Goal: Task Accomplishment & Management: Use online tool/utility

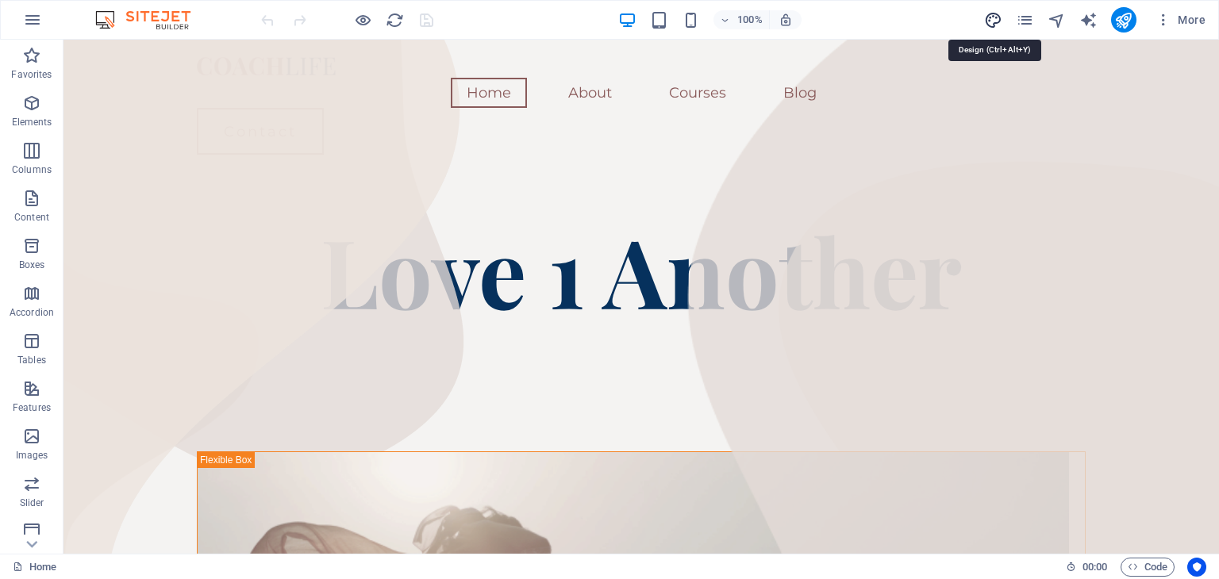
click at [991, 17] on icon "design" at bounding box center [993, 20] width 18 height 18
select select "px"
select select "400"
select select "px"
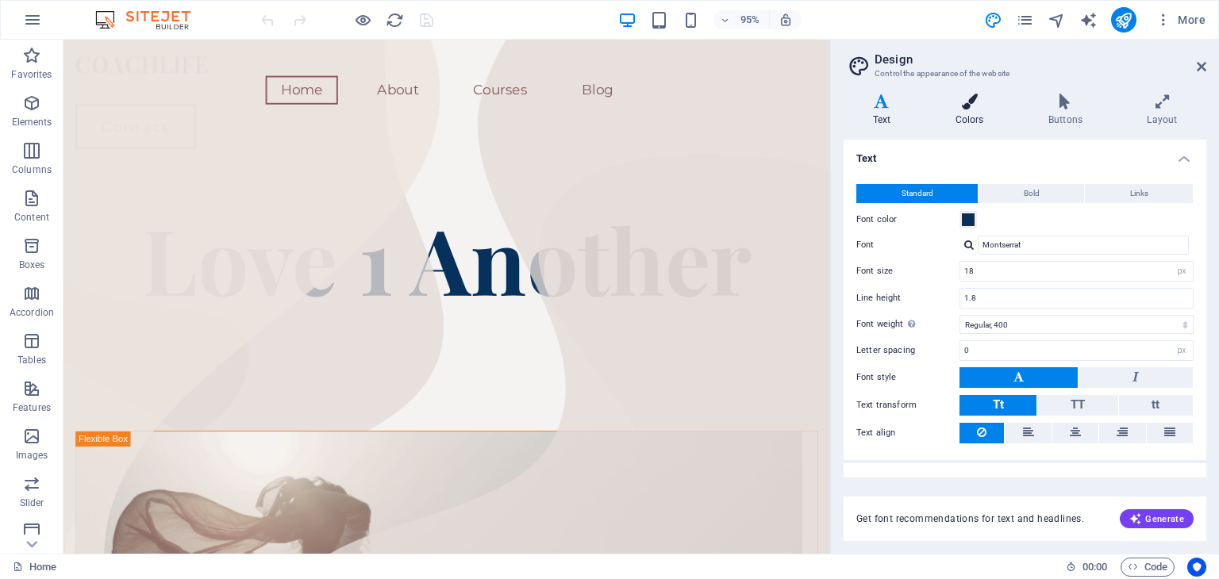
click at [977, 105] on icon at bounding box center [969, 102] width 86 height 16
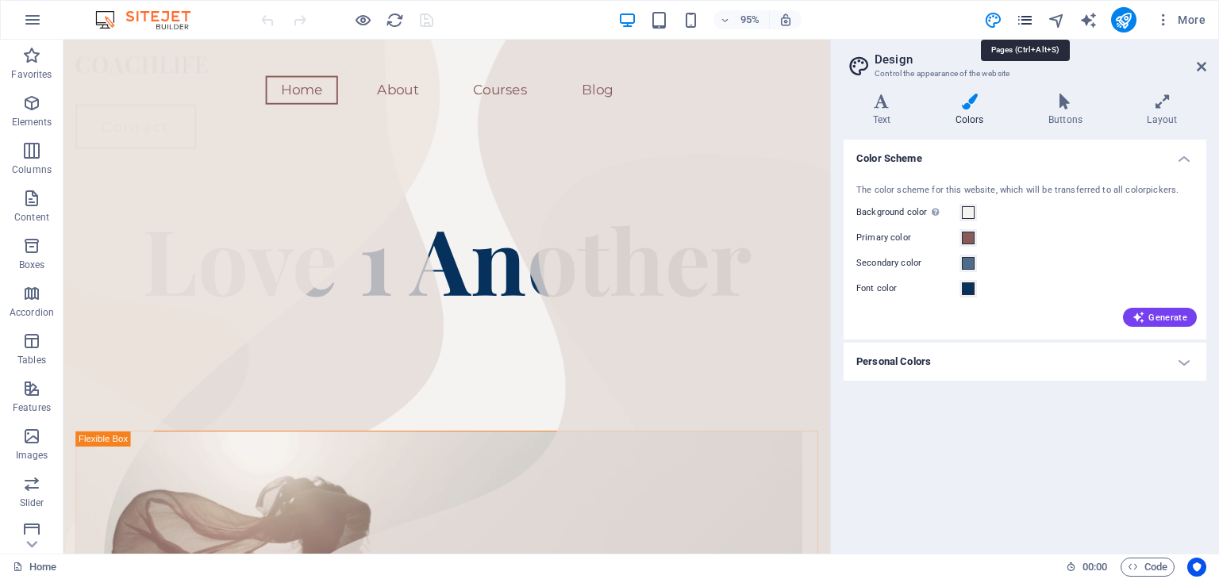
click at [1029, 21] on icon "pages" at bounding box center [1025, 20] width 18 height 18
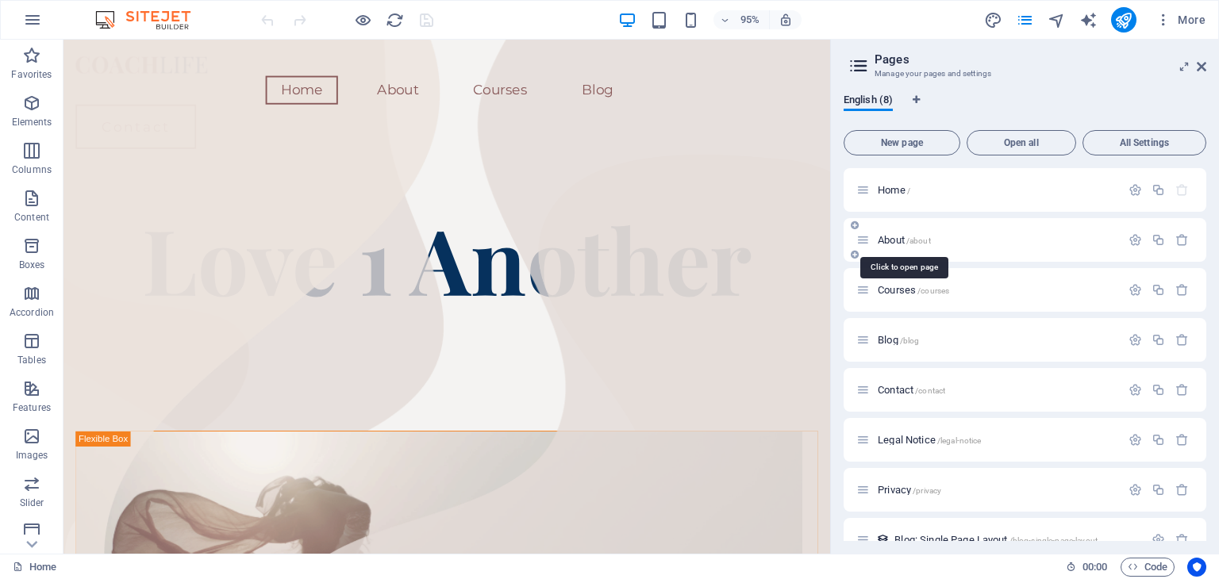
click at [920, 242] on span "/about" at bounding box center [918, 240] width 25 height 9
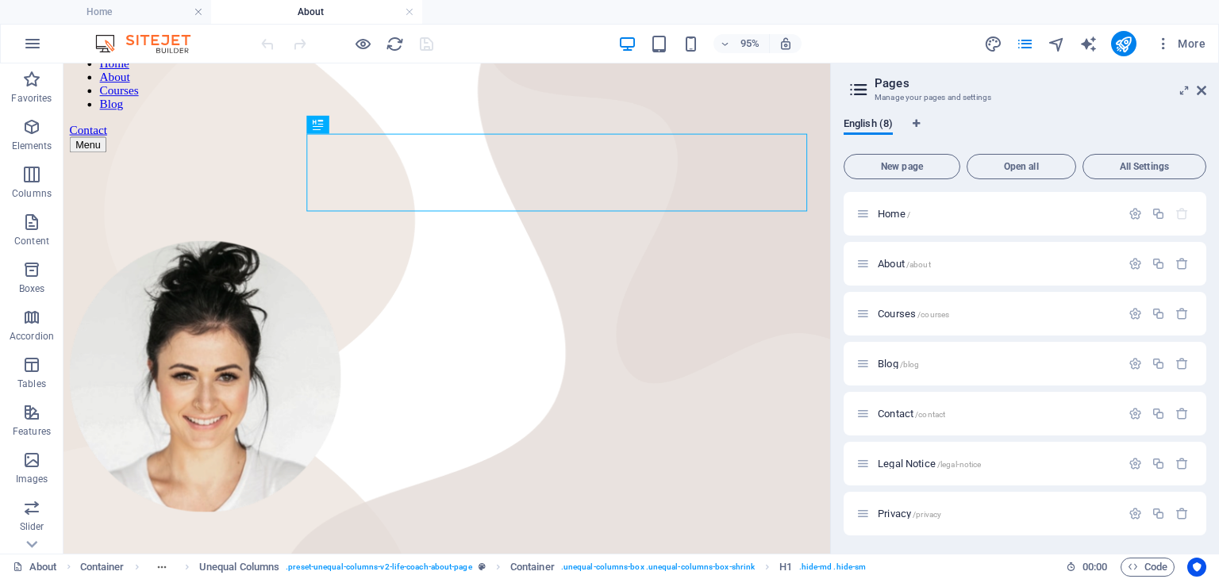
scroll to position [102, 0]
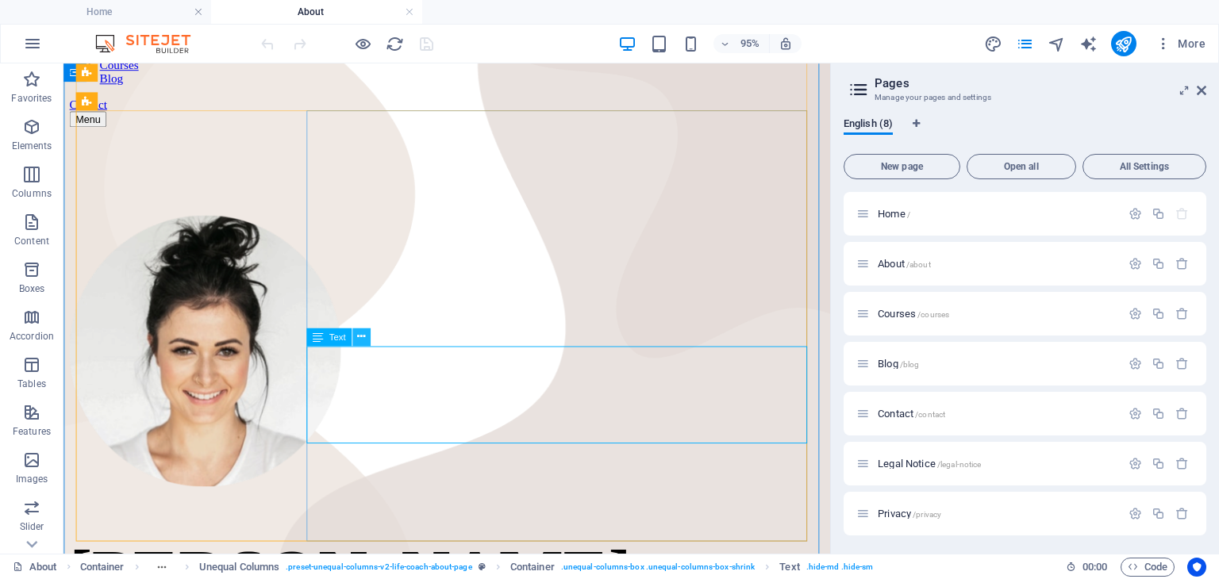
click at [364, 339] on icon at bounding box center [361, 337] width 8 height 16
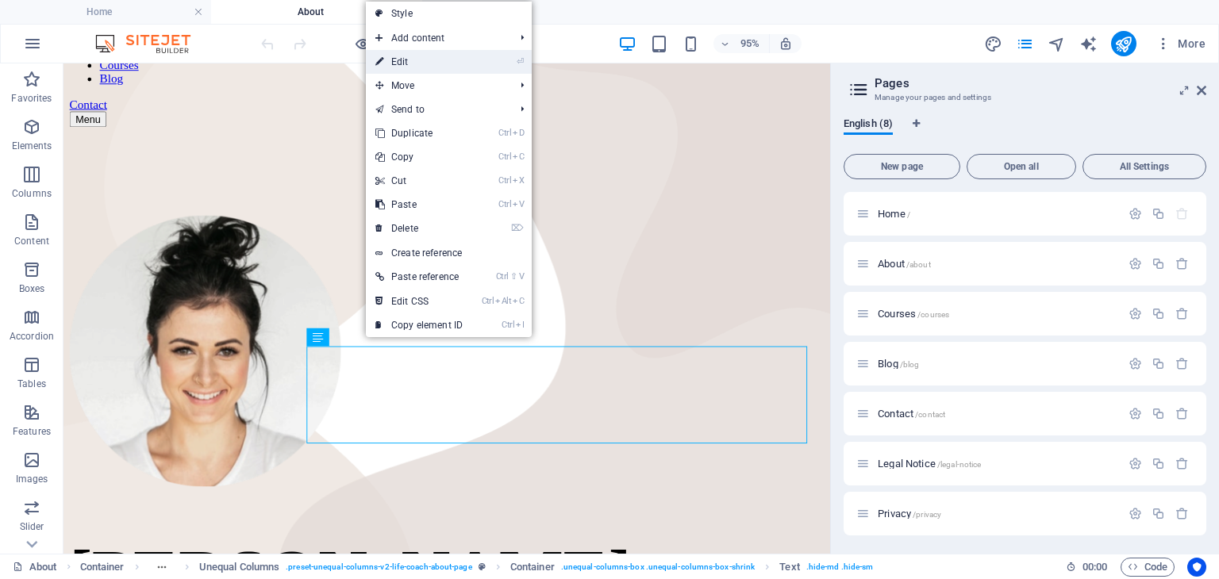
click at [452, 63] on link "⏎ Edit" at bounding box center [419, 62] width 106 height 24
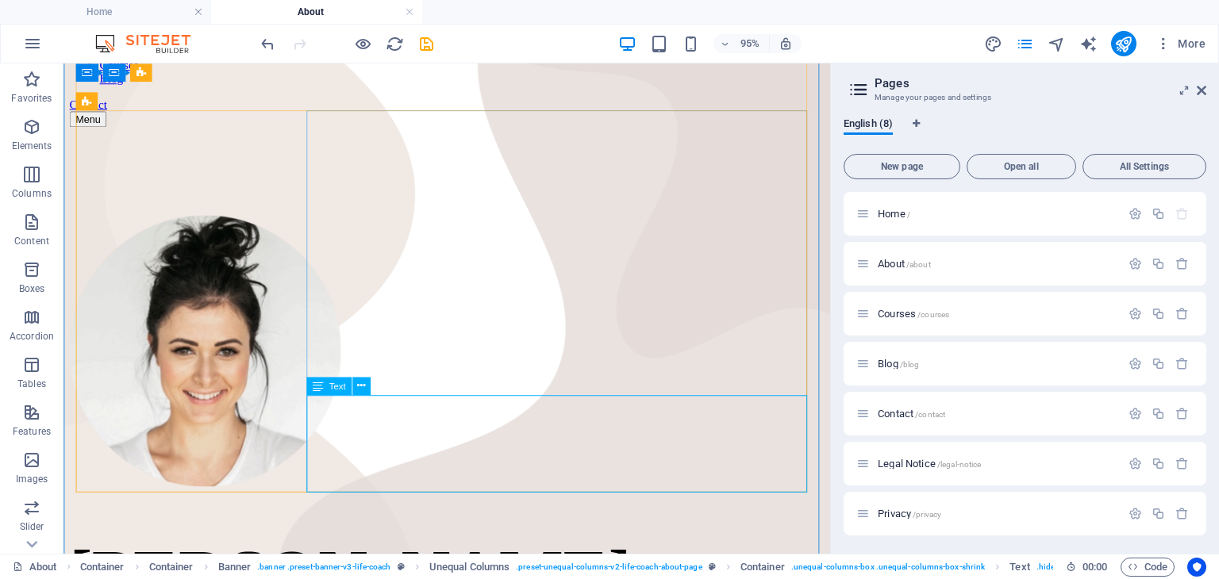
drag, startPoint x: 397, startPoint y: 451, endPoint x: 371, endPoint y: 442, distance: 27.9
click at [363, 386] on icon at bounding box center [361, 386] width 8 height 16
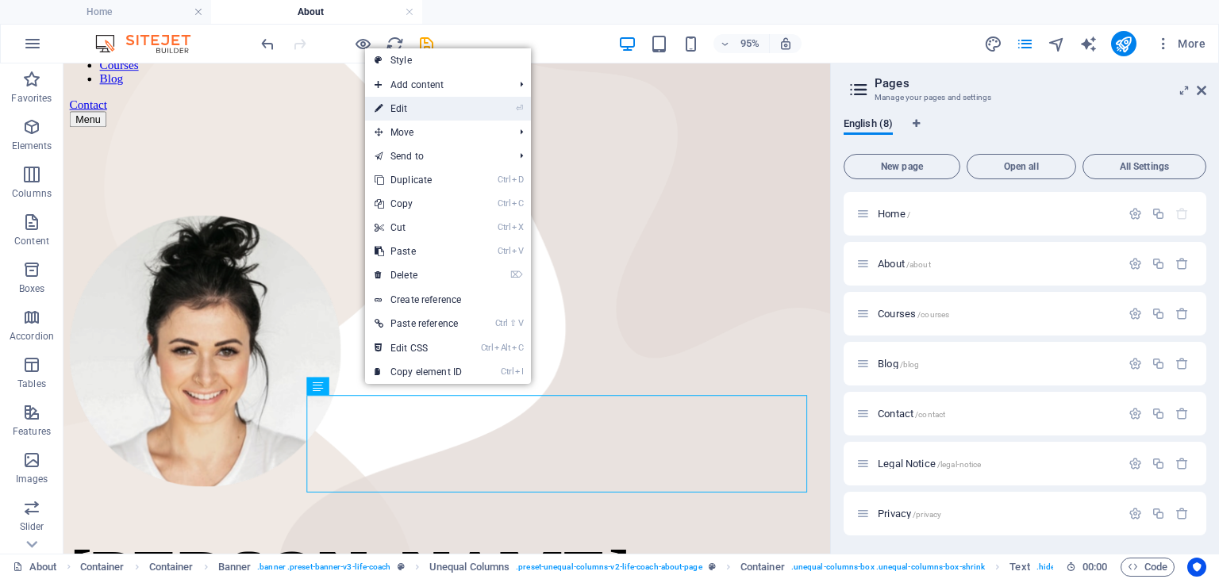
click at [412, 102] on link "⏎ Edit" at bounding box center [418, 109] width 106 height 24
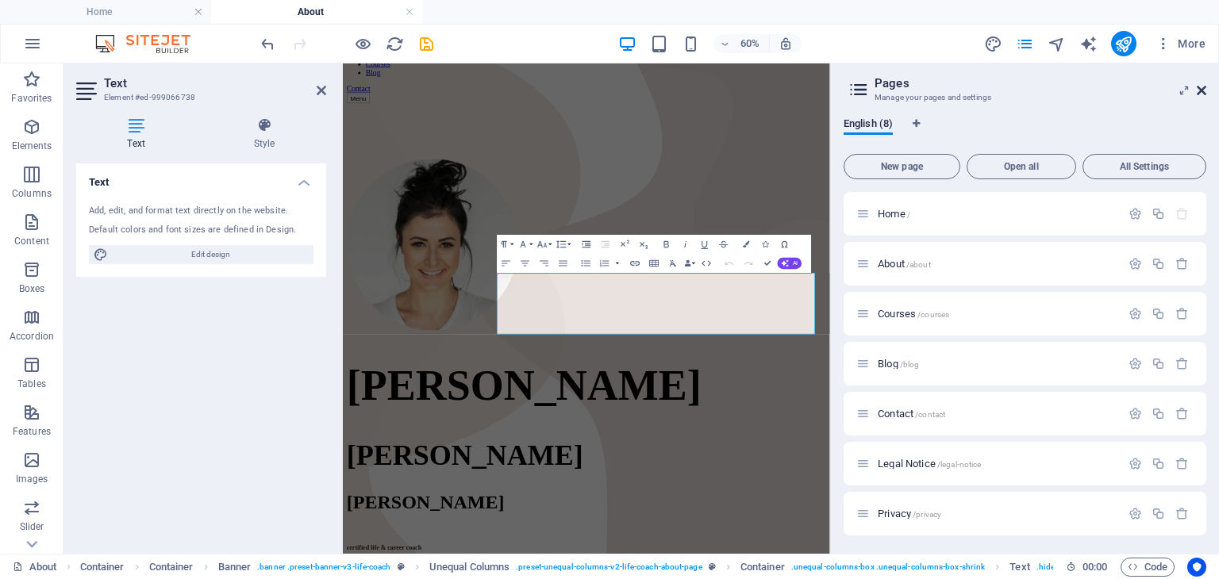
click at [1201, 88] on icon at bounding box center [1202, 90] width 10 height 13
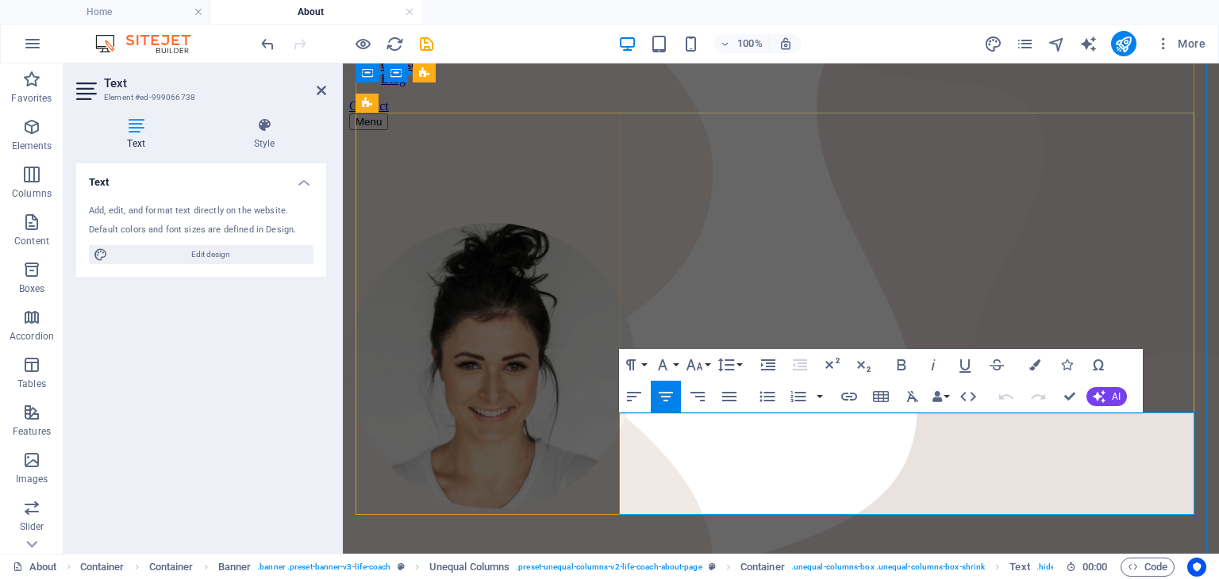
click at [636, 403] on icon "button" at bounding box center [633, 396] width 19 height 19
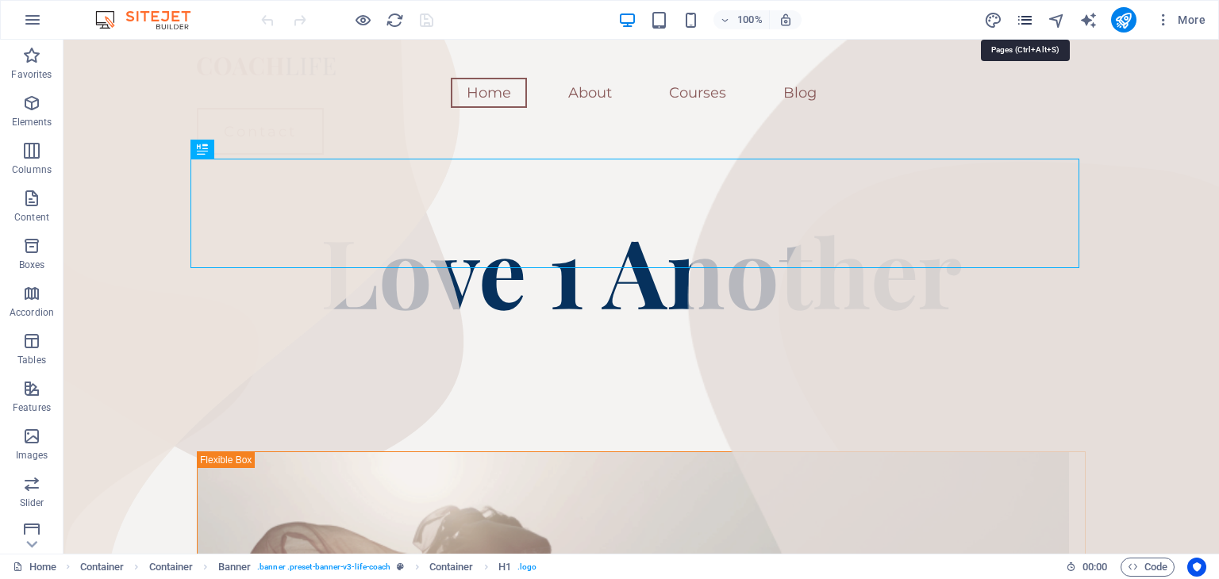
click at [1025, 20] on icon "pages" at bounding box center [1025, 20] width 18 height 18
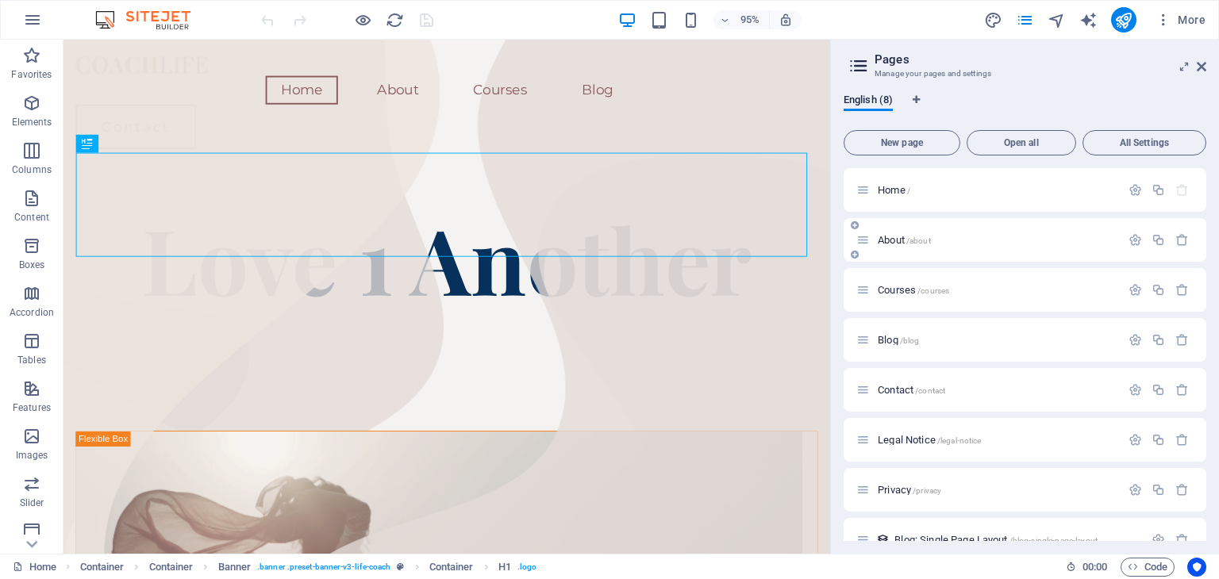
click at [905, 229] on div "About /about" at bounding box center [1024, 240] width 363 height 44
click at [898, 241] on span "About /about" at bounding box center [904, 240] width 53 height 12
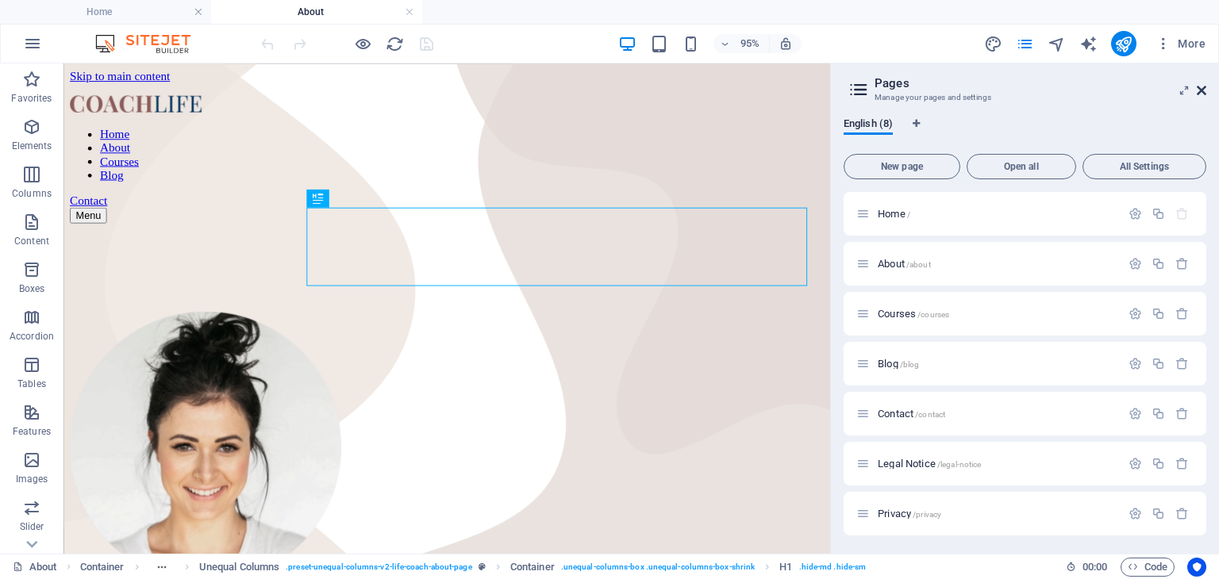
click at [1201, 88] on icon at bounding box center [1202, 90] width 10 height 13
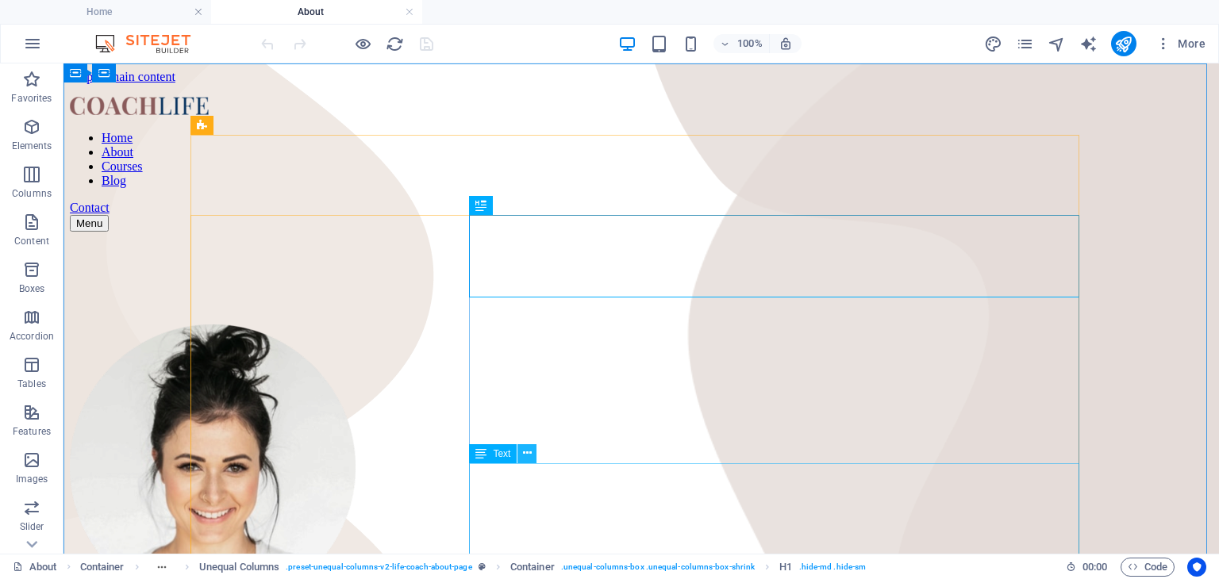
click at [527, 459] on icon at bounding box center [527, 453] width 9 height 17
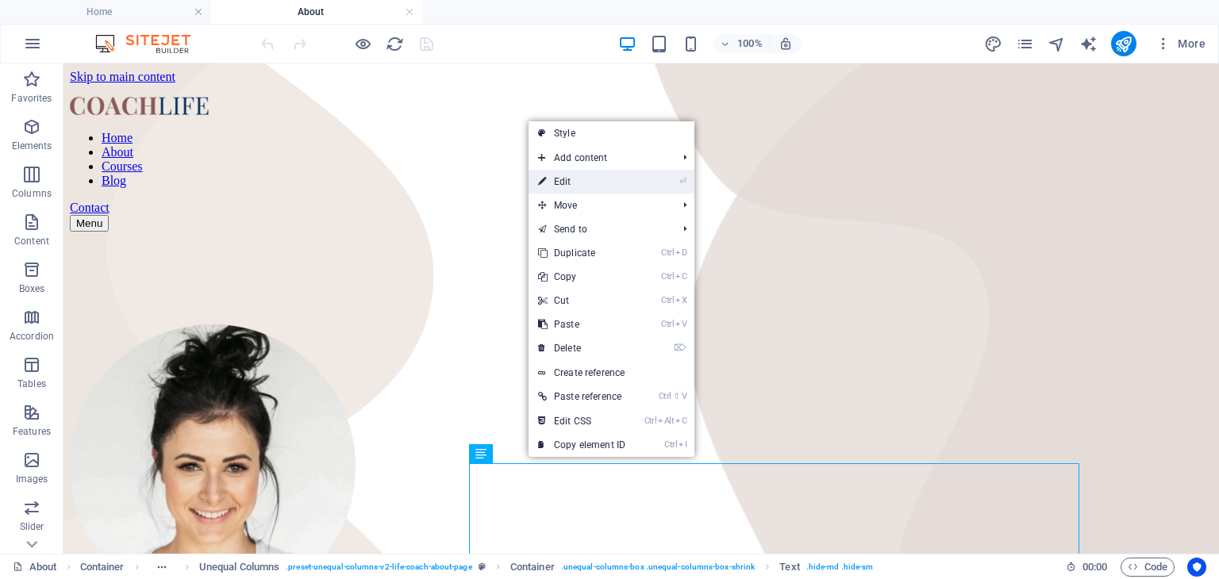
click at [575, 177] on link "⏎ Edit" at bounding box center [581, 182] width 106 height 24
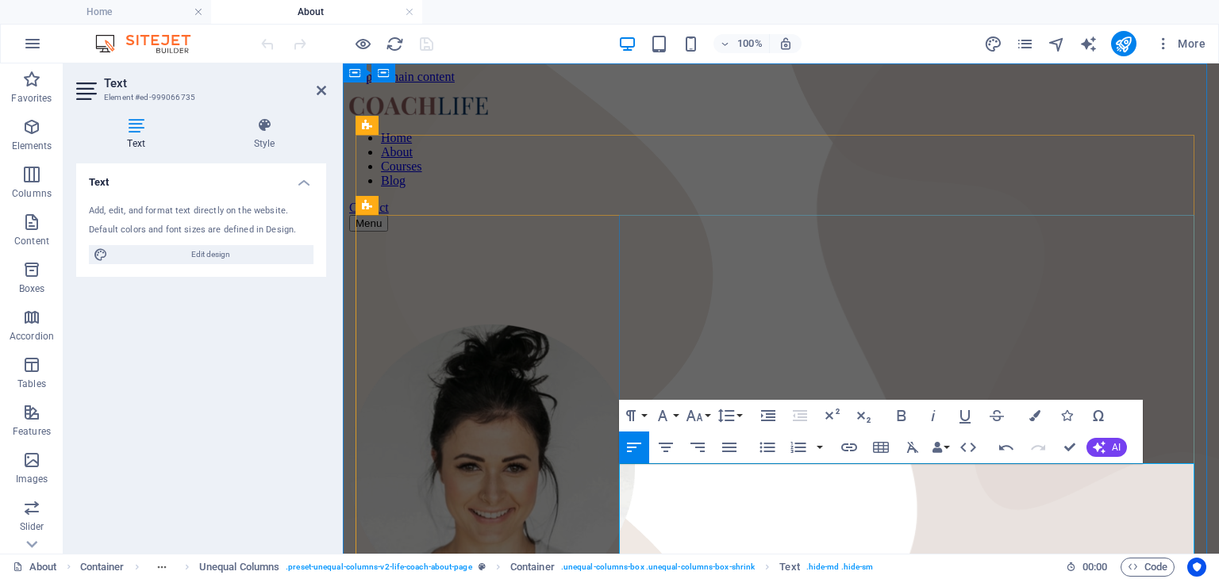
drag, startPoint x: 825, startPoint y: 477, endPoint x: 816, endPoint y: 476, distance: 8.8
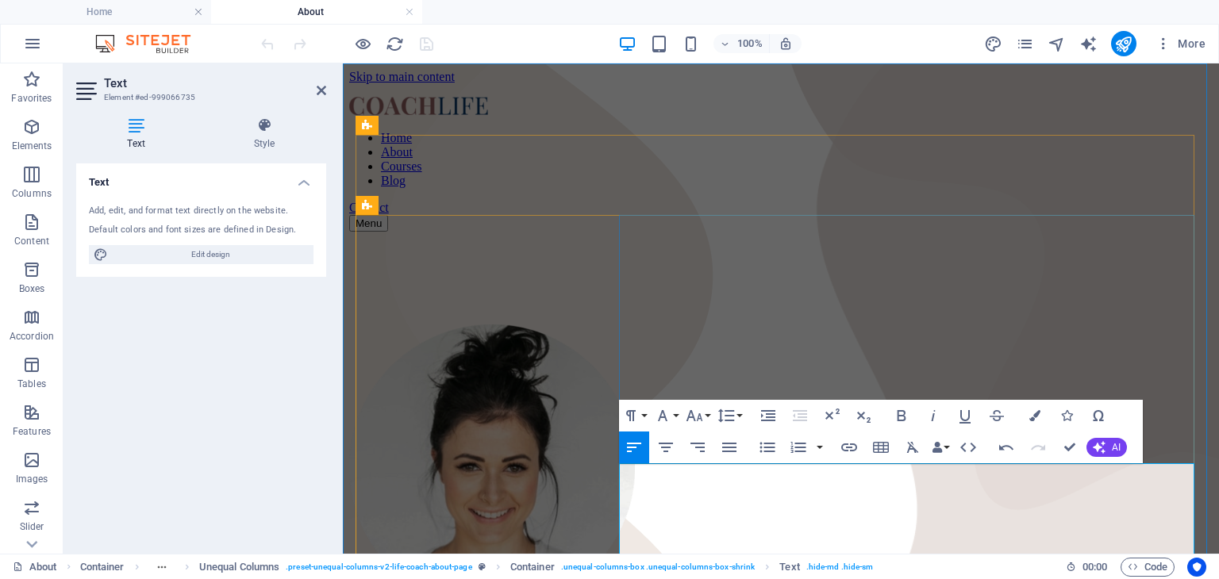
drag, startPoint x: 828, startPoint y: 478, endPoint x: 727, endPoint y: 475, distance: 101.6
click at [934, 416] on icon "button" at bounding box center [933, 415] width 19 height 19
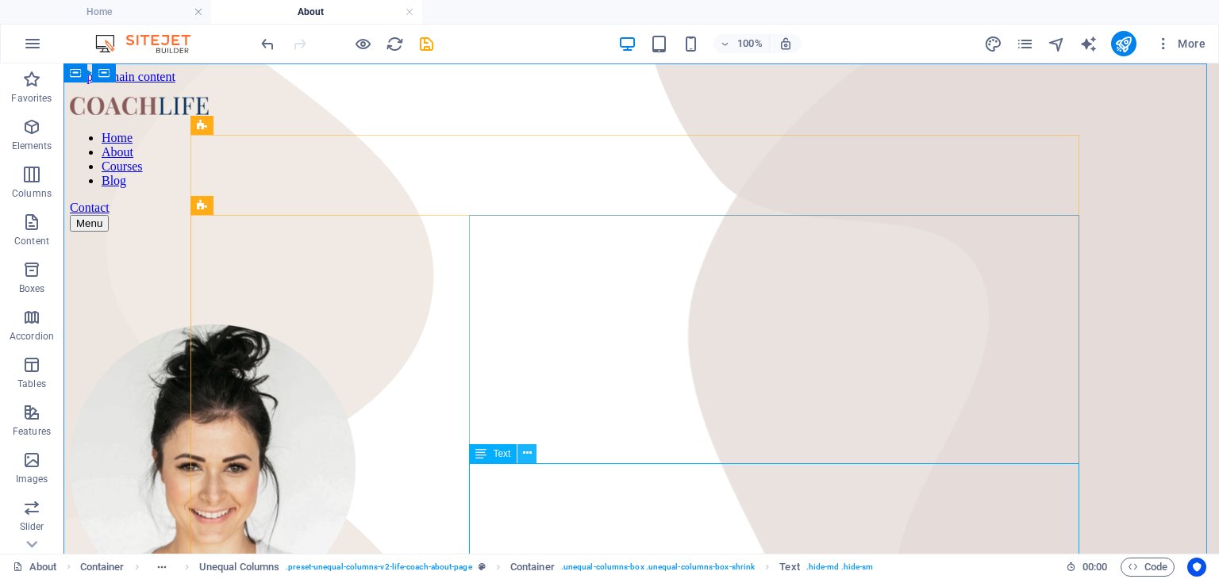
click at [528, 459] on icon at bounding box center [527, 453] width 9 height 17
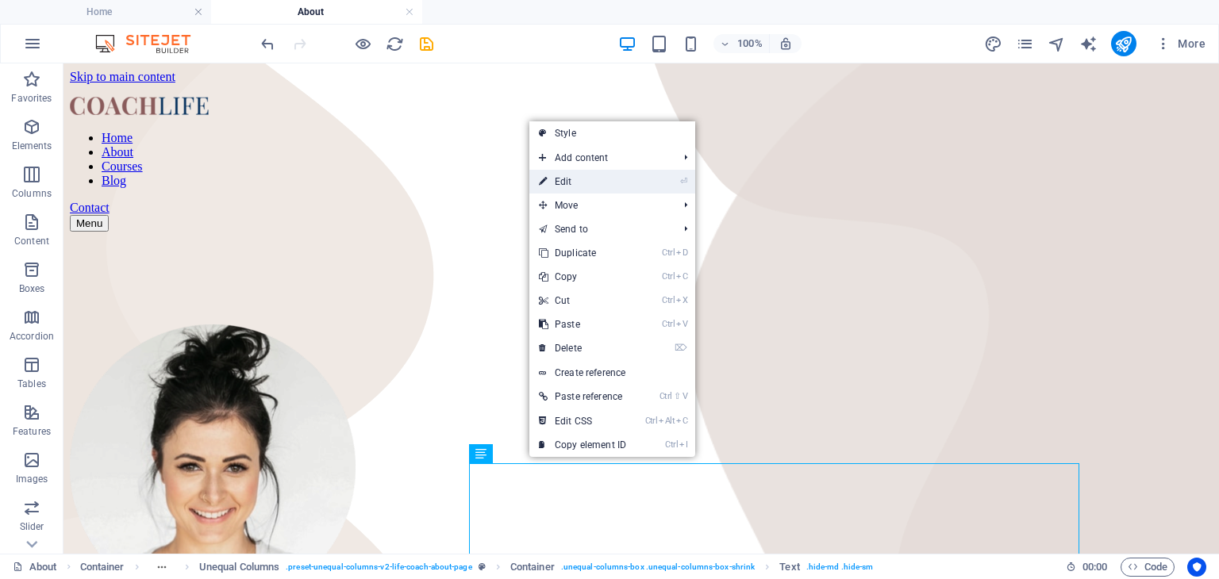
click at [575, 183] on link "⏎ Edit" at bounding box center [582, 182] width 106 height 24
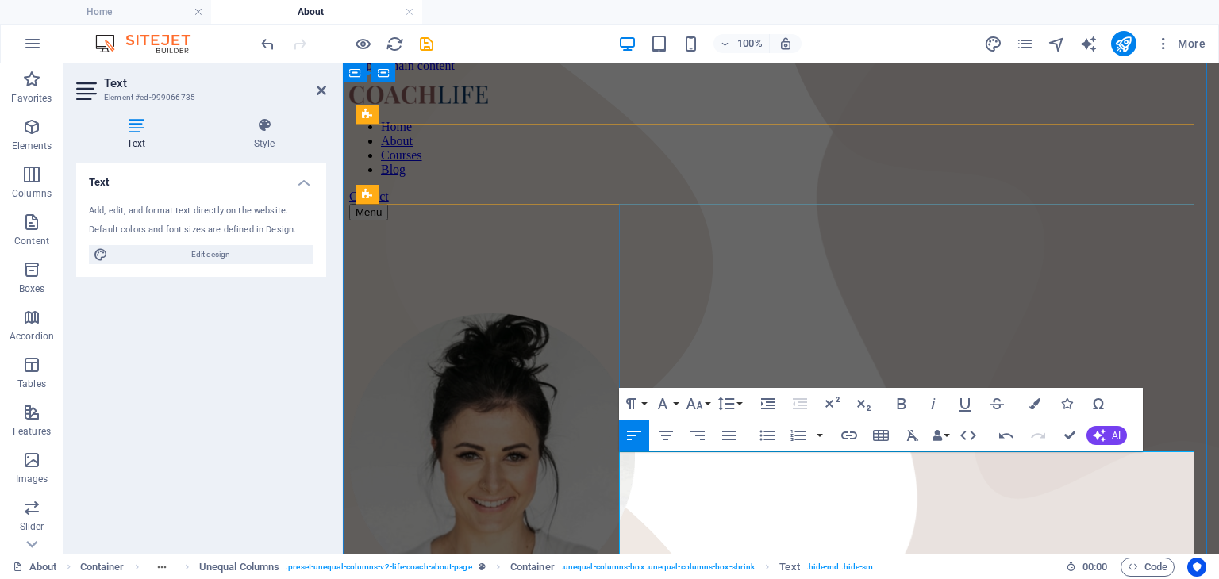
drag, startPoint x: 920, startPoint y: 544, endPoint x: 932, endPoint y: 535, distance: 14.8
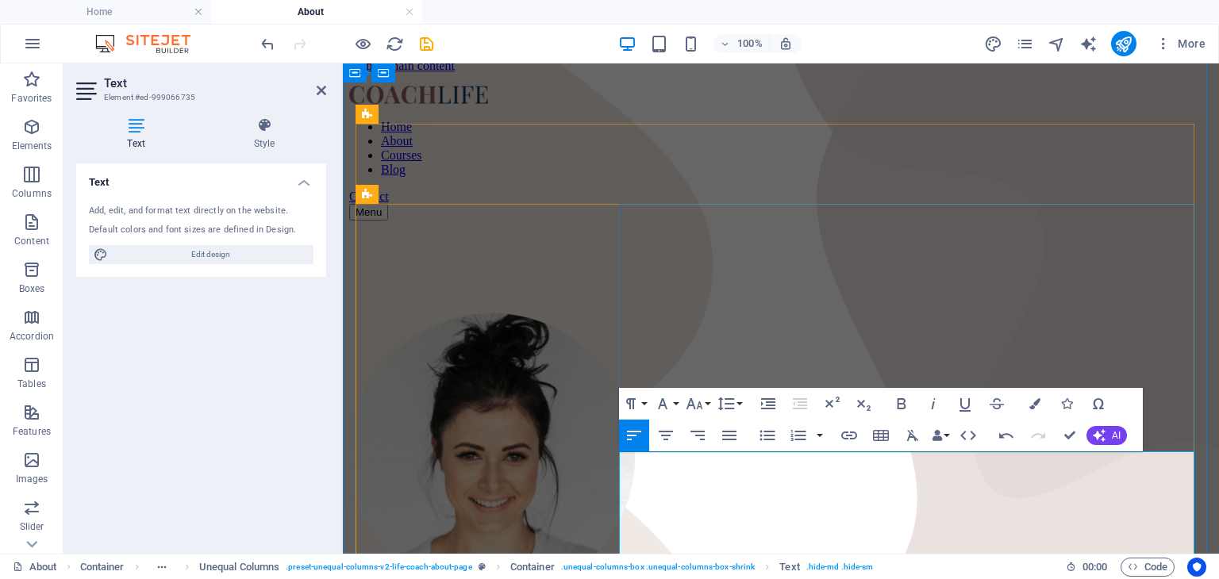
scroll to position [34, 0]
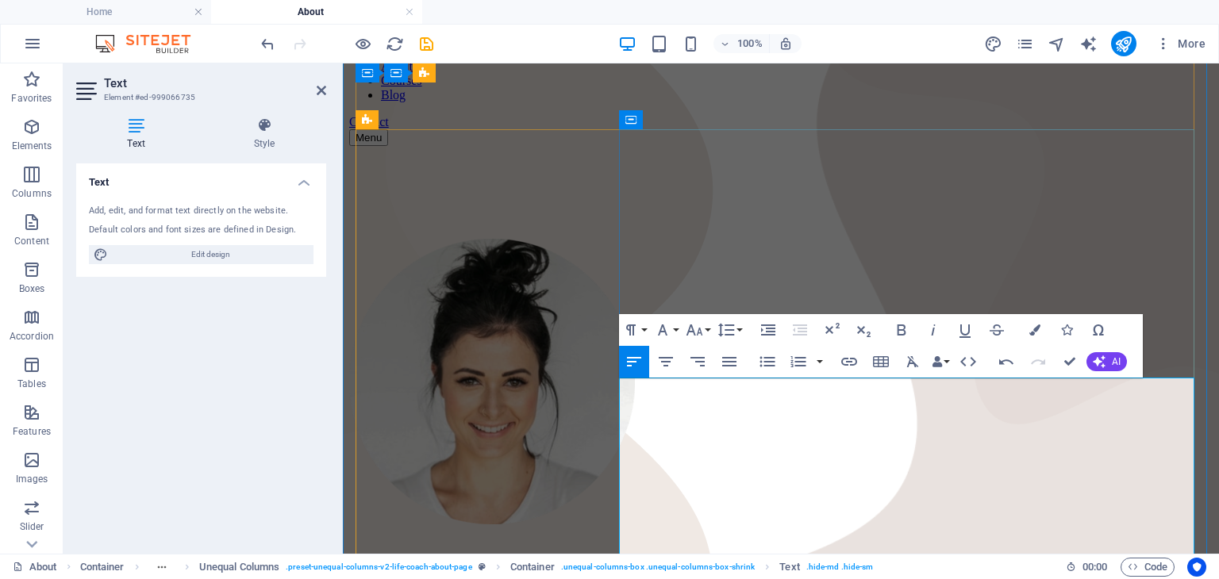
click at [427, 48] on icon "save" at bounding box center [426, 44] width 18 height 18
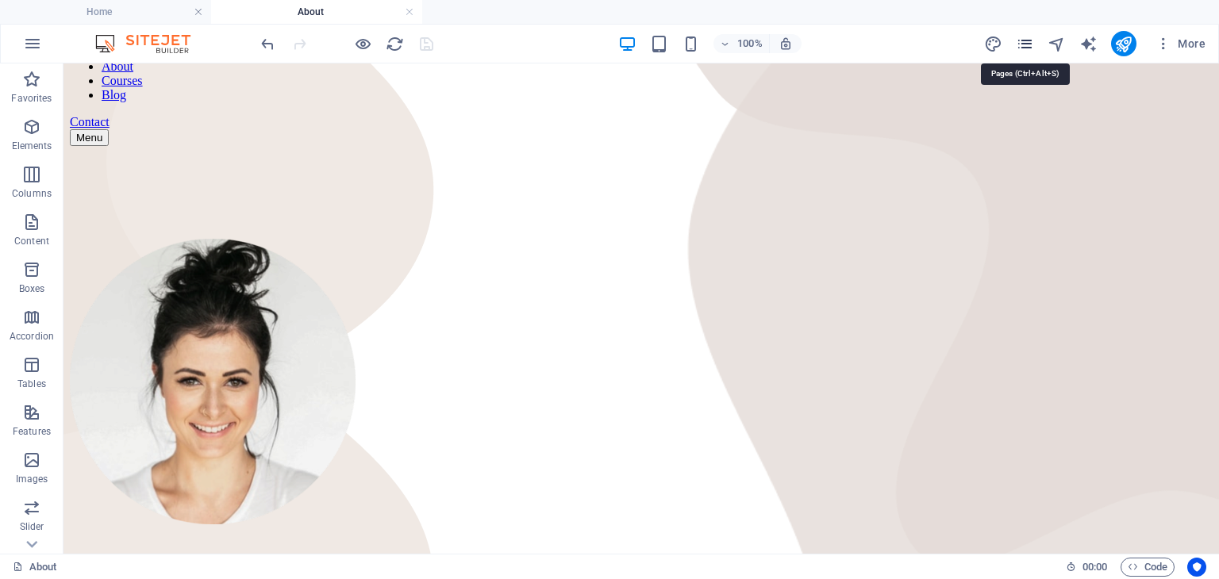
click at [1022, 49] on icon "pages" at bounding box center [1025, 44] width 18 height 18
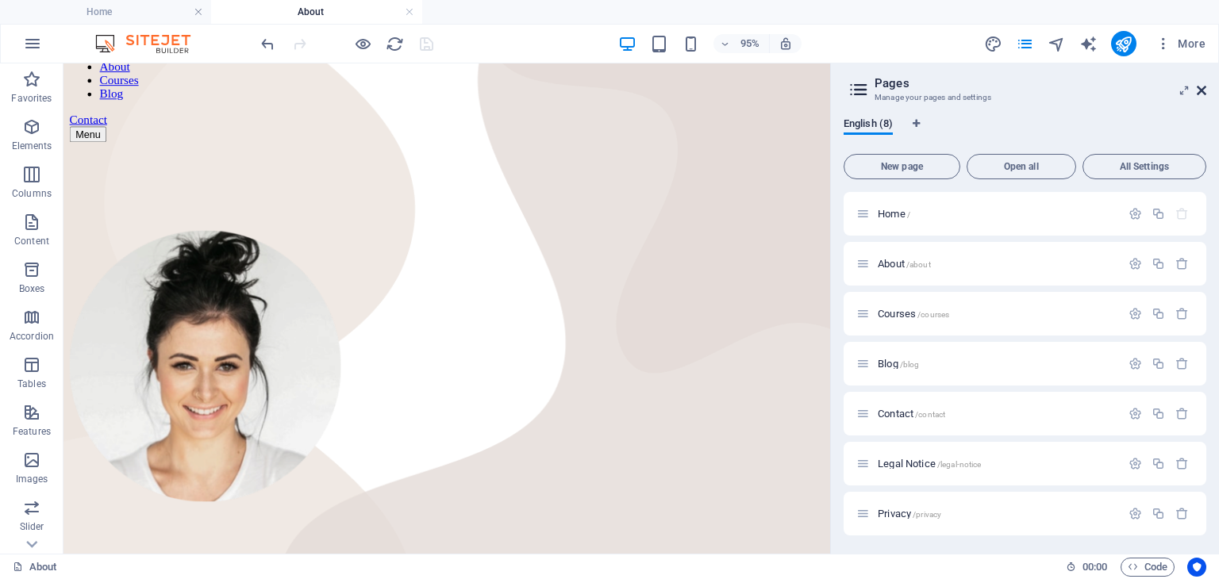
click at [1201, 96] on icon at bounding box center [1202, 90] width 10 height 13
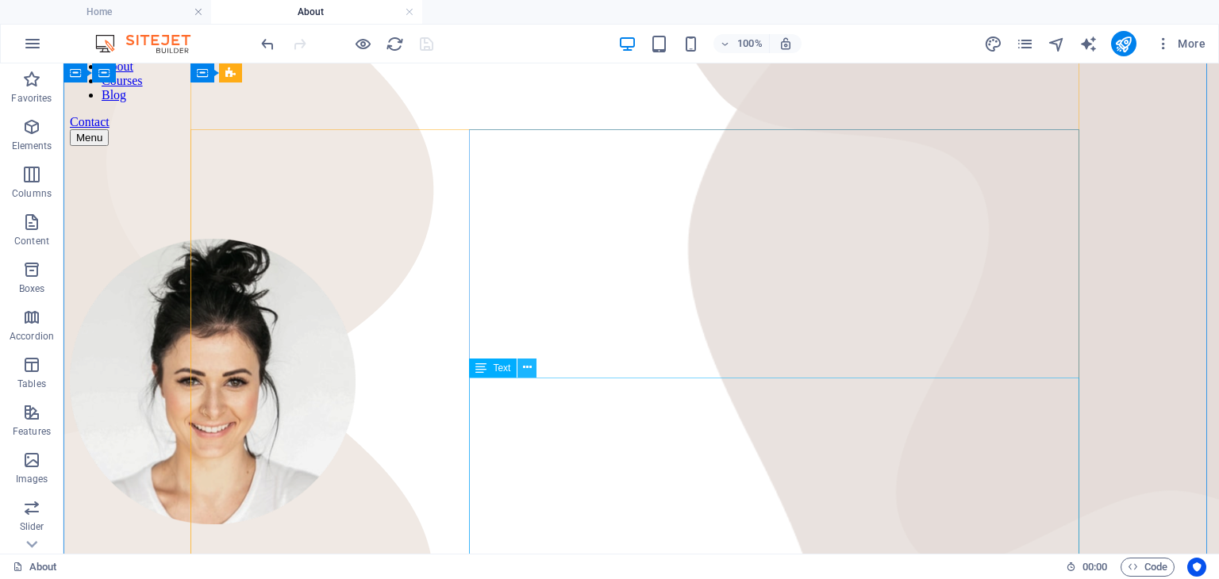
click at [526, 367] on icon at bounding box center [527, 367] width 9 height 17
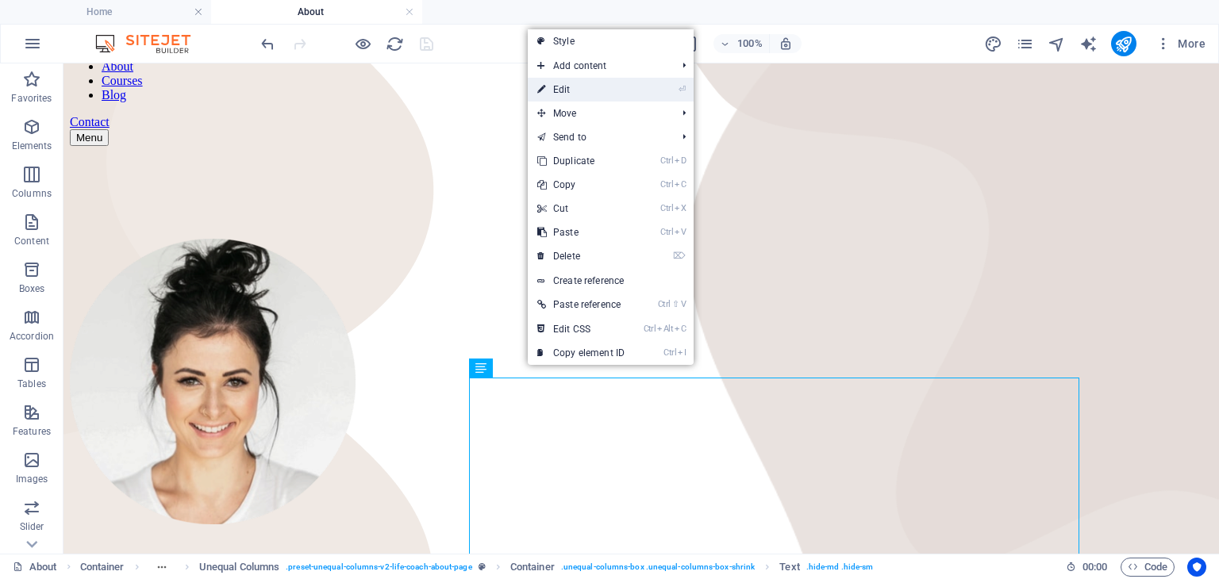
drag, startPoint x: 571, startPoint y: 85, endPoint x: 228, endPoint y: 22, distance: 348.5
click at [571, 85] on link "⏎ Edit" at bounding box center [581, 90] width 106 height 24
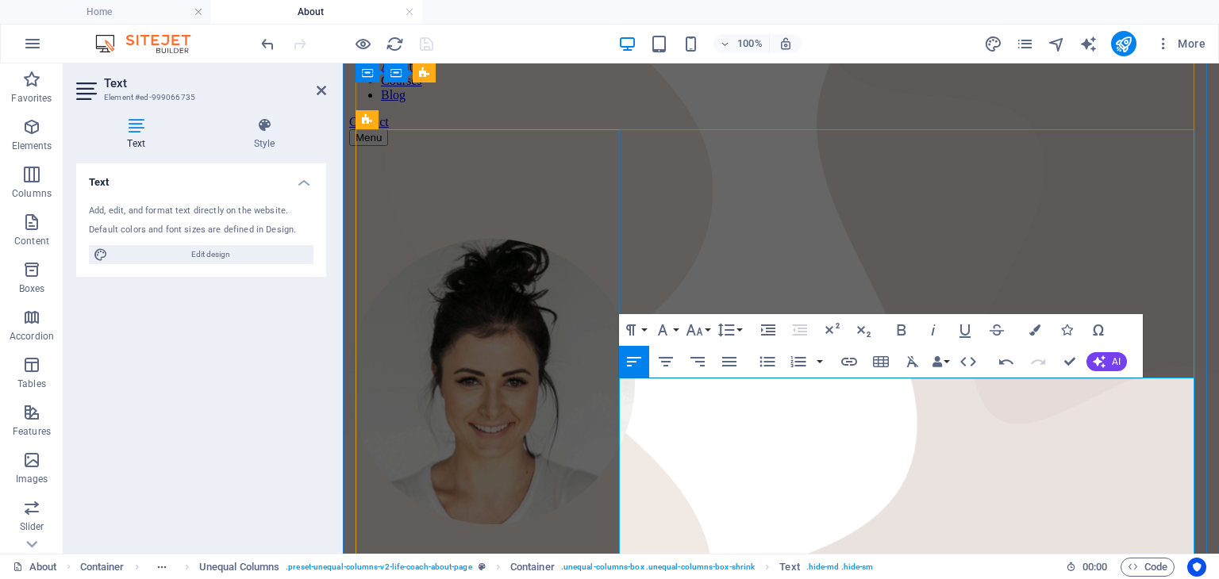
drag, startPoint x: 1105, startPoint y: 519, endPoint x: 1127, endPoint y: 505, distance: 25.7
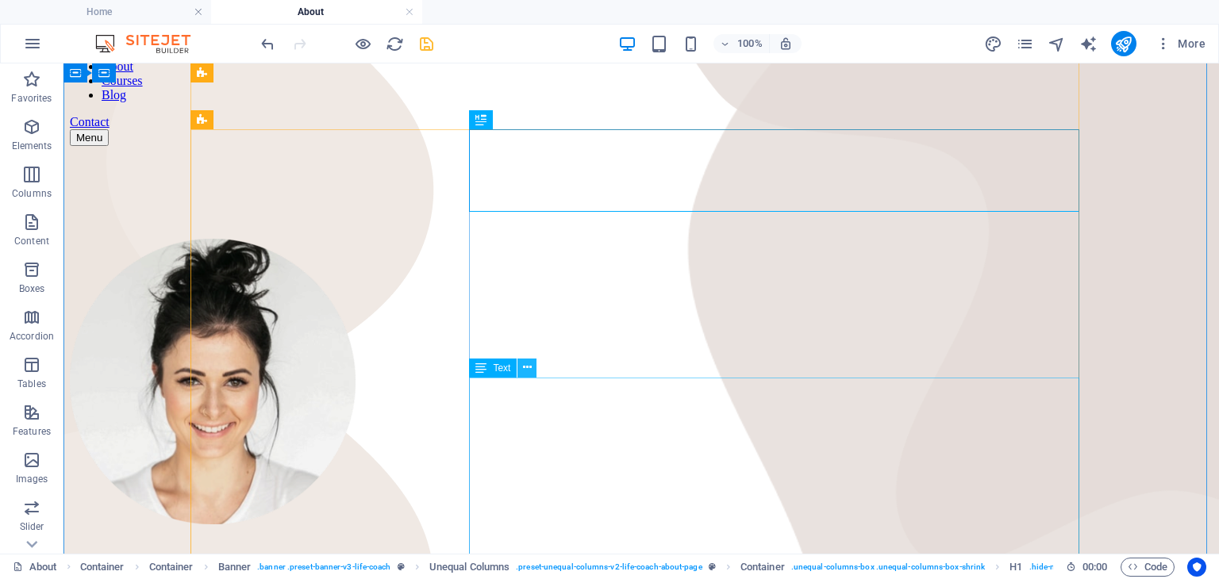
click at [531, 367] on icon at bounding box center [527, 367] width 9 height 17
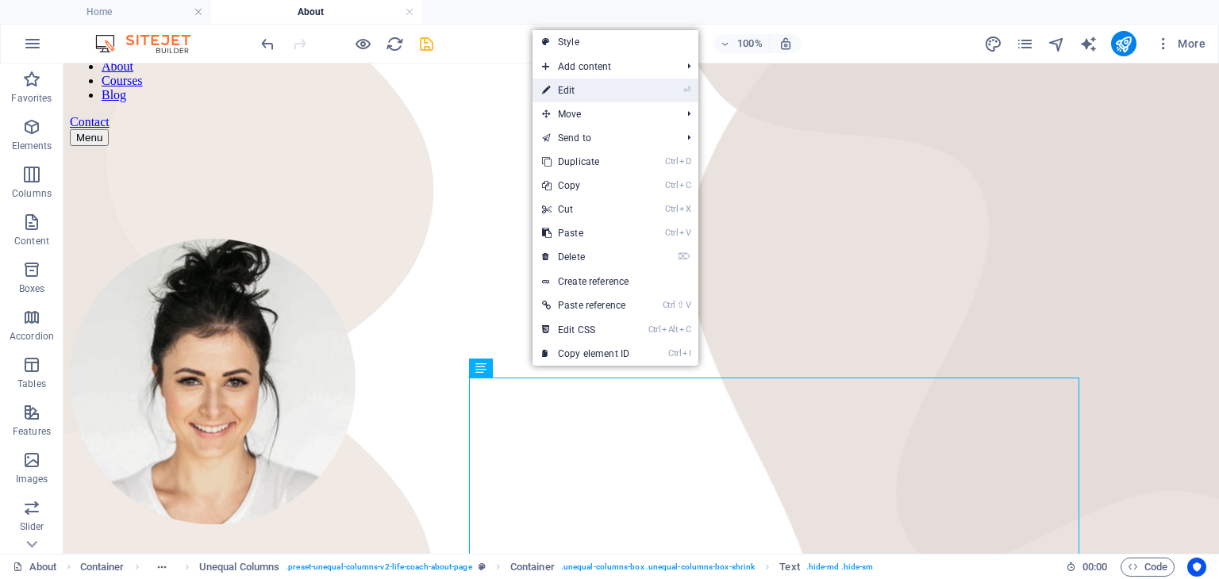
click at [613, 88] on link "⏎ Edit" at bounding box center [585, 91] width 106 height 24
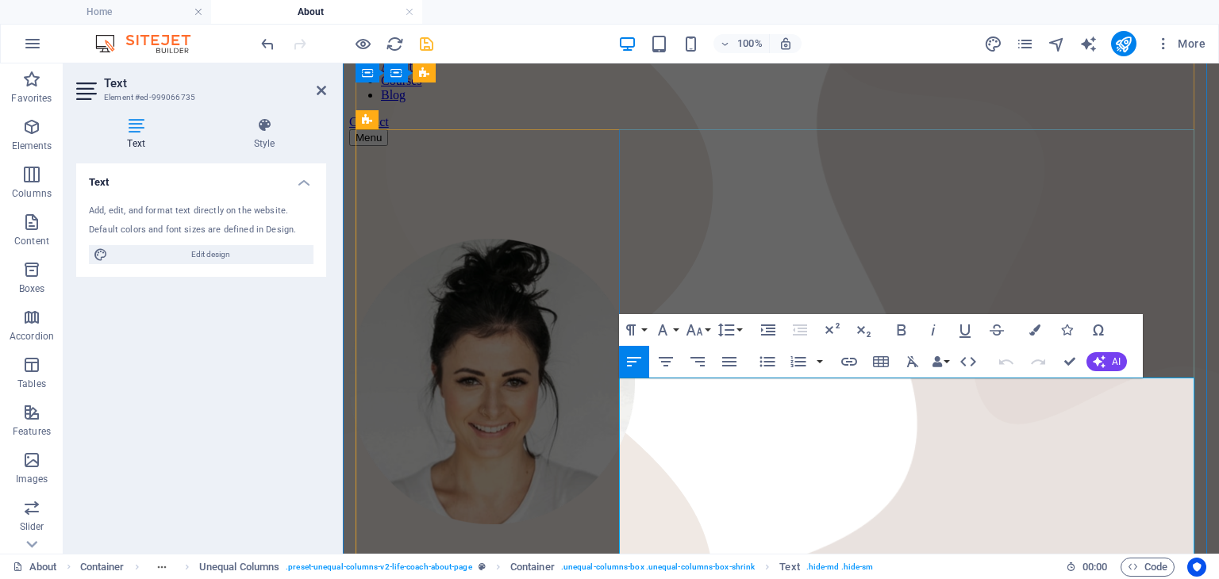
click at [426, 46] on icon "save" at bounding box center [426, 44] width 18 height 18
